Goal: Task Accomplishment & Management: Use online tool/utility

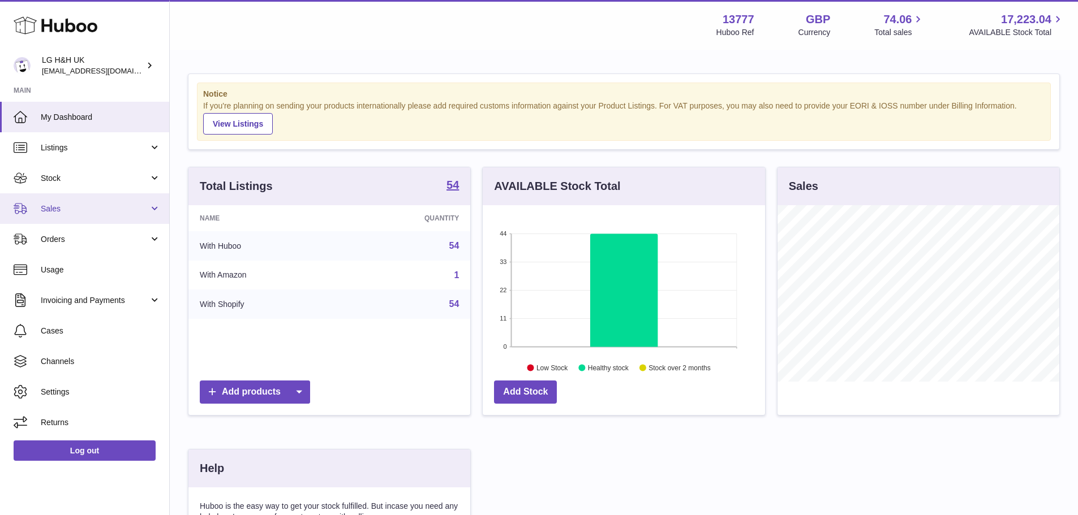
click at [87, 214] on span "Sales" at bounding box center [95, 209] width 108 height 11
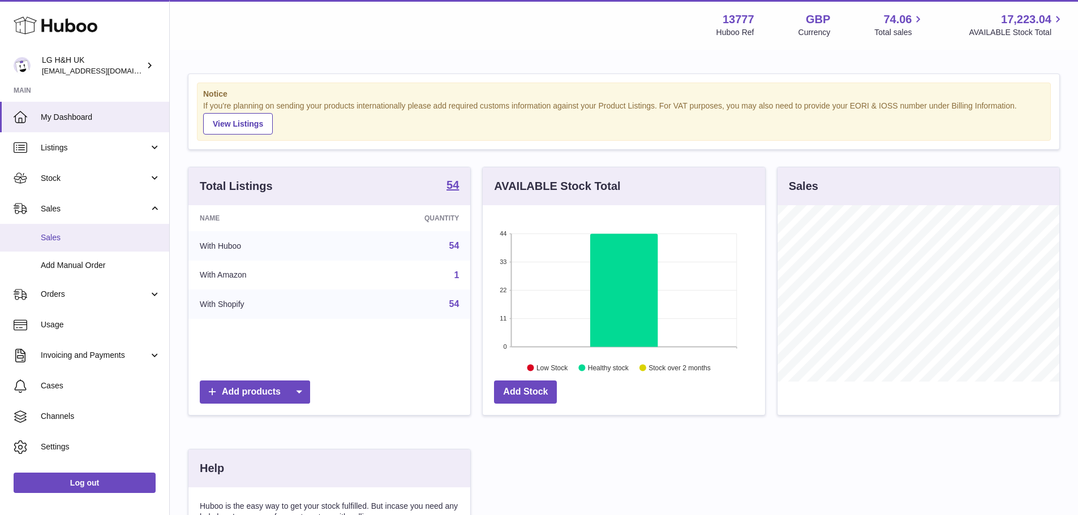
click at [63, 235] on span "Sales" at bounding box center [101, 238] width 120 height 11
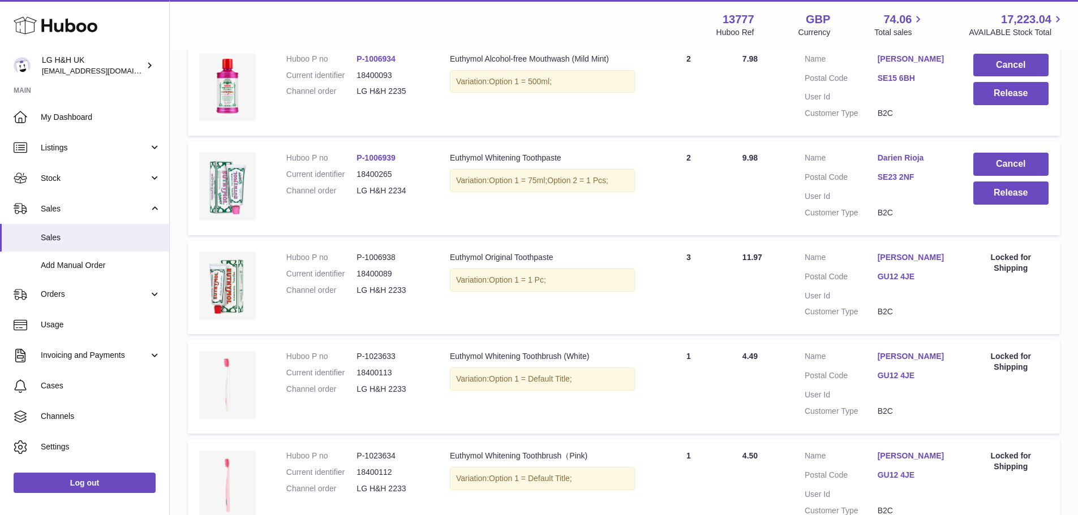
scroll to position [541, 0]
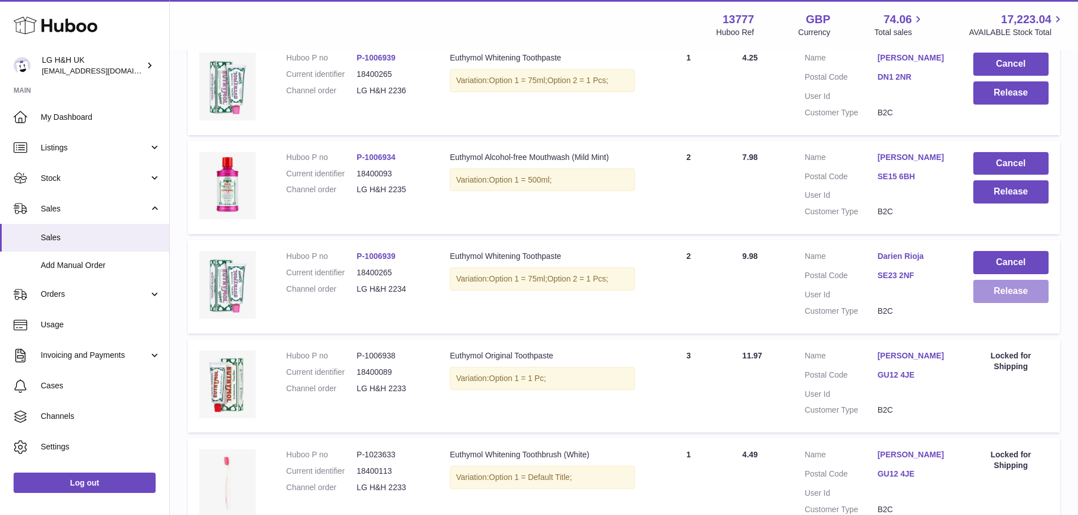
click at [1026, 294] on button "Release" at bounding box center [1010, 291] width 75 height 23
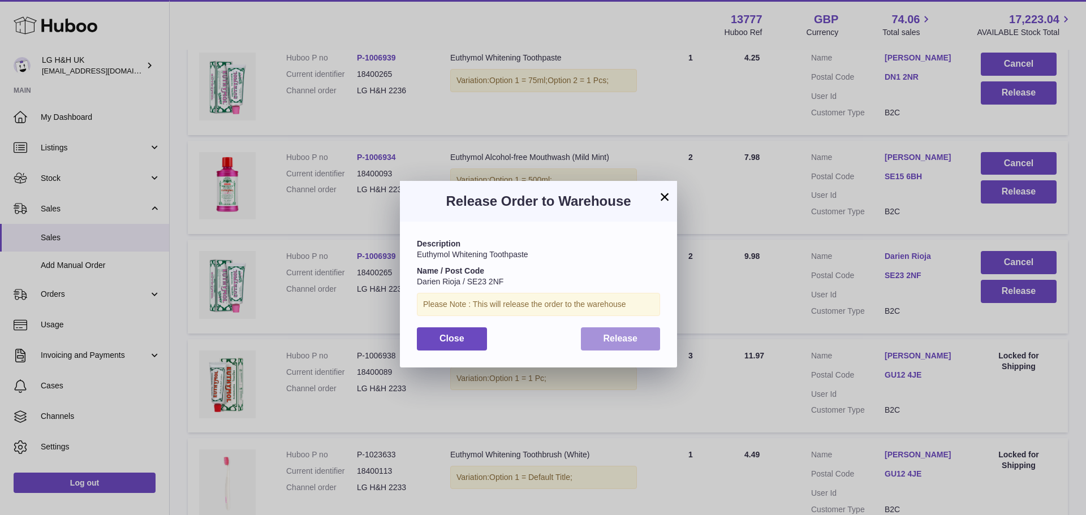
click at [640, 335] on button "Release" at bounding box center [621, 339] width 80 height 23
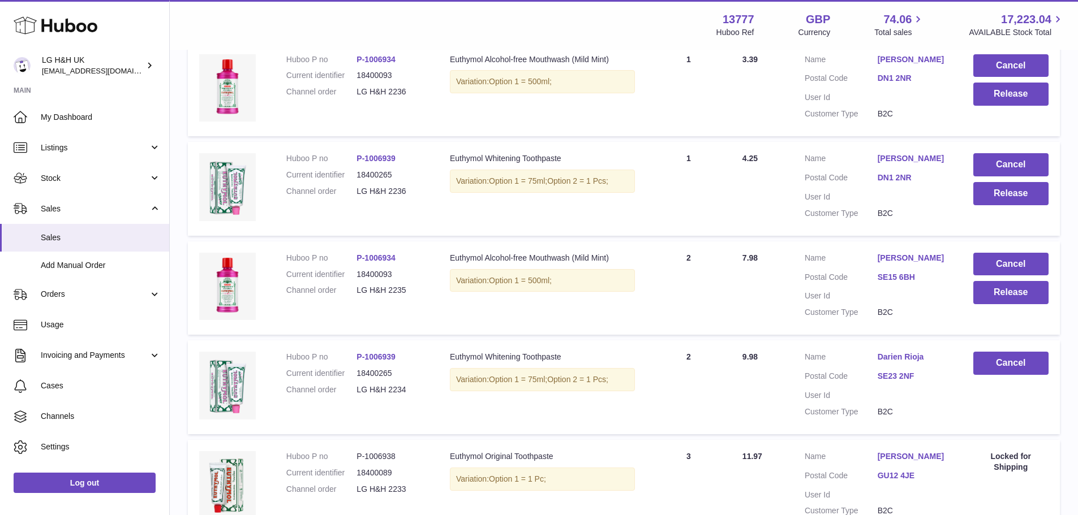
scroll to position [428, 0]
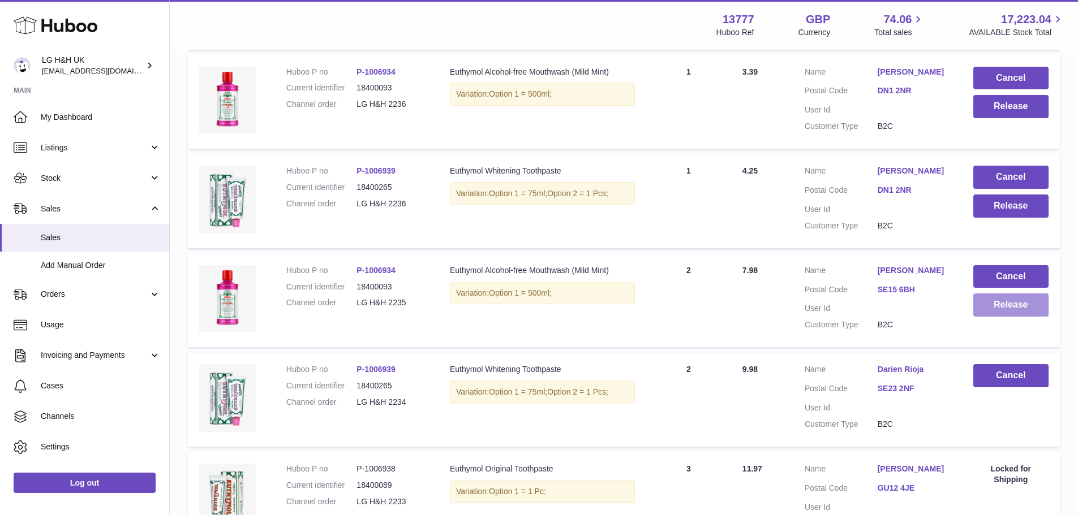
click at [1035, 310] on button "Release" at bounding box center [1010, 305] width 75 height 23
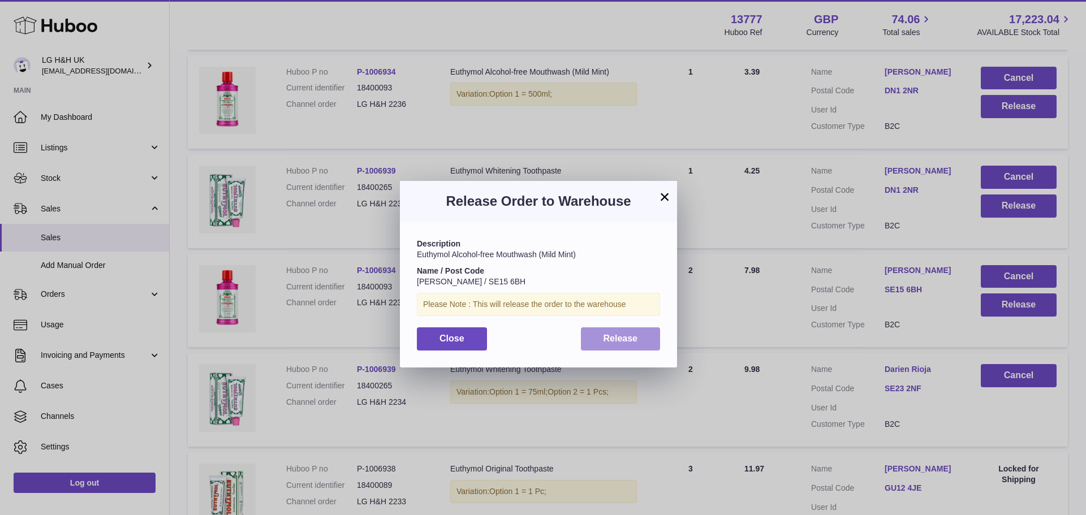
click at [651, 344] on button "Release" at bounding box center [621, 339] width 80 height 23
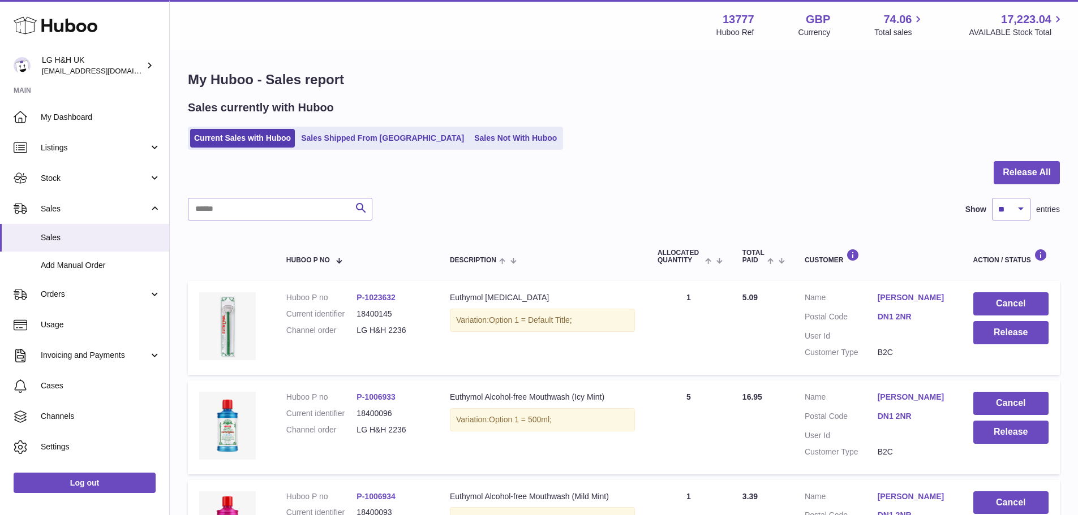
scroll to position [0, 0]
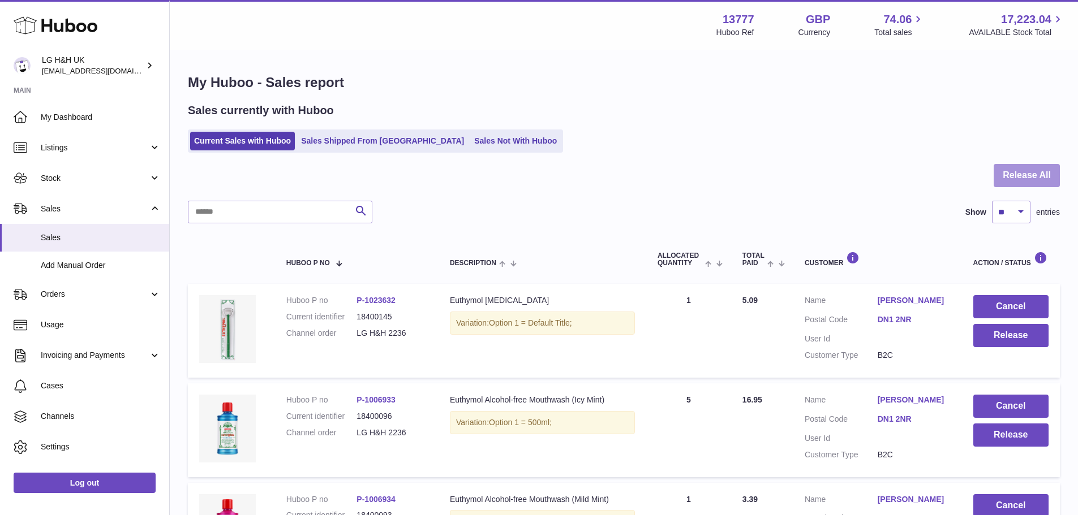
click at [1044, 184] on button "Release All" at bounding box center [1027, 175] width 66 height 23
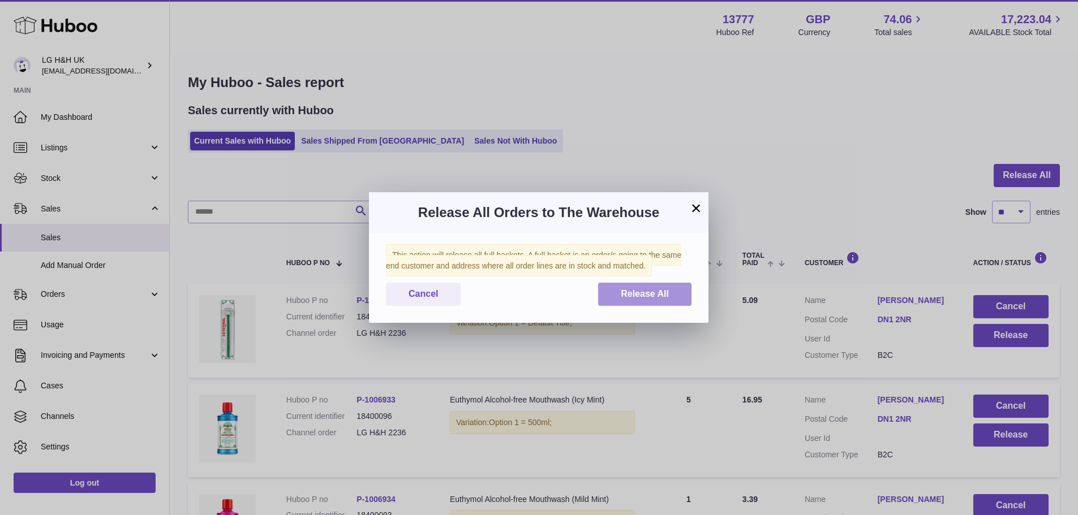
click at [654, 288] on button "Release All" at bounding box center [644, 294] width 93 height 23
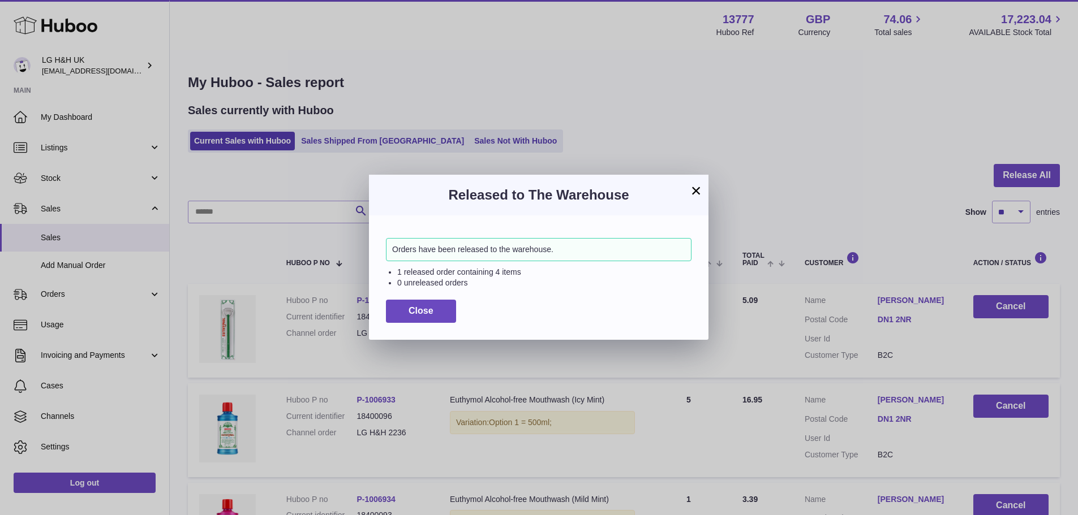
click at [693, 190] on button "×" at bounding box center [696, 191] width 14 height 14
